Goal: Communication & Community: Participate in discussion

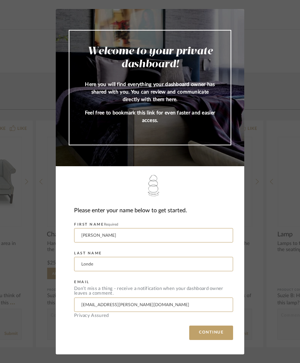
click at [213, 334] on button "CONTINUE" at bounding box center [211, 333] width 44 height 14
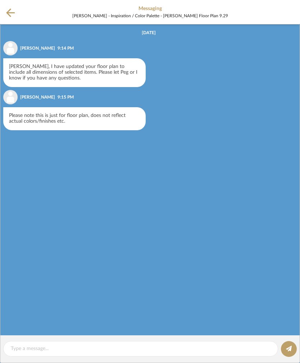
click at [38, 350] on textarea at bounding box center [141, 349] width 260 height 8
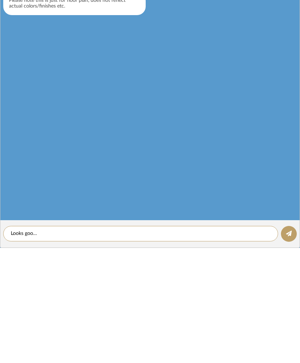
type textarea "Looks goo…"
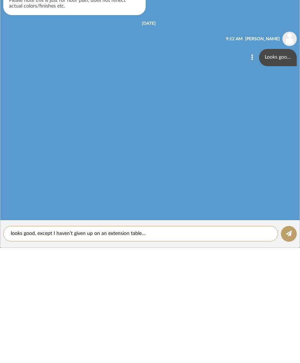
type textarea "looks good, except I haven’t given up on an extension table…"
click at [288, 341] on button at bounding box center [289, 349] width 16 height 16
